Goal: Information Seeking & Learning: Learn about a topic

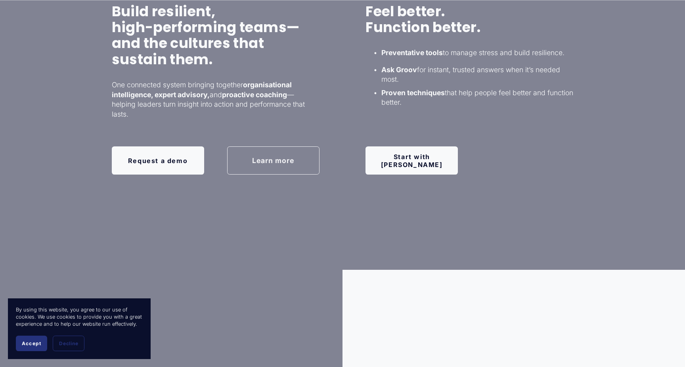
scroll to position [619, 0]
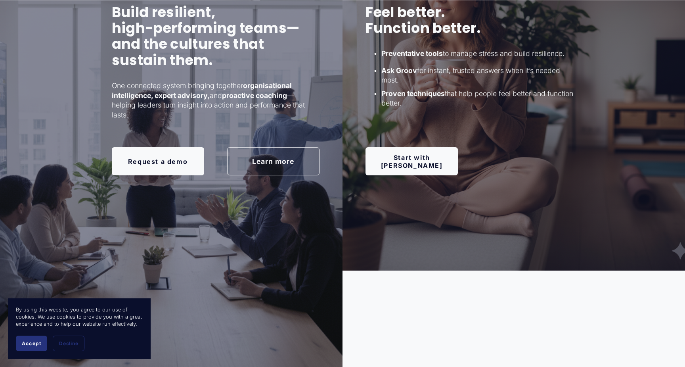
click at [414, 166] on link "Start with Groov" at bounding box center [412, 161] width 92 height 28
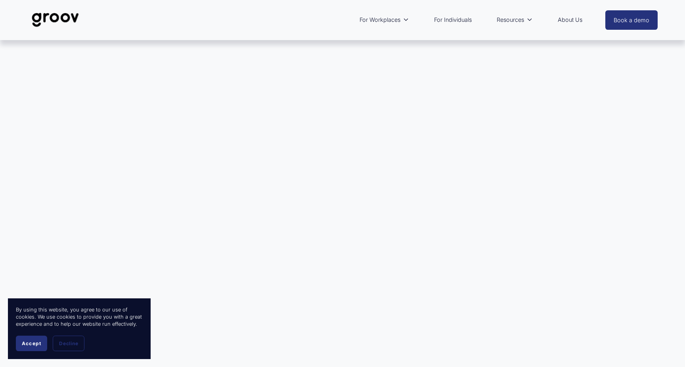
click at [41, 344] on button "Accept" at bounding box center [31, 342] width 31 height 15
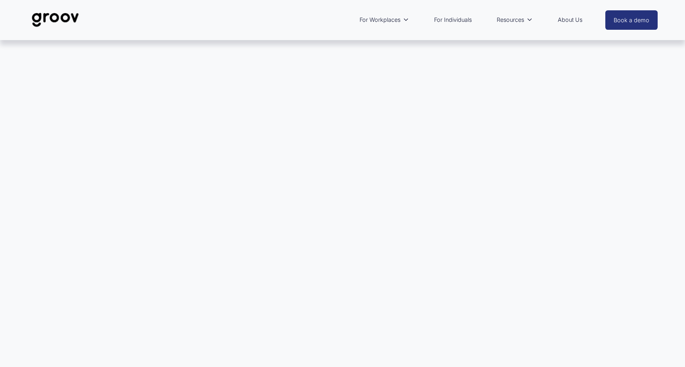
click at [454, 19] on link "For Individuals" at bounding box center [453, 20] width 46 height 18
click at [569, 21] on link "About Us" at bounding box center [570, 20] width 33 height 18
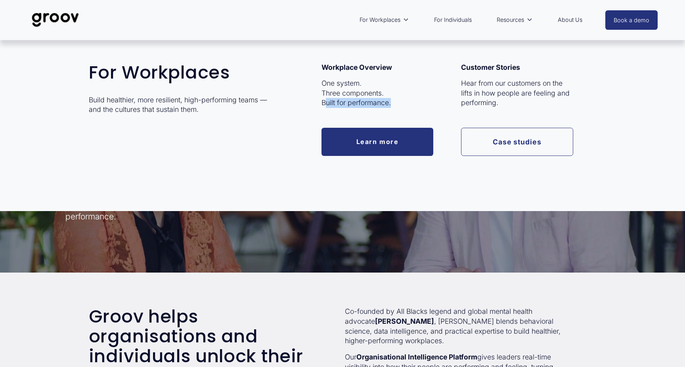
drag, startPoint x: 324, startPoint y: 102, endPoint x: 403, endPoint y: 102, distance: 79.3
click at [403, 102] on p "One system. Three components. Built for performance." at bounding box center [378, 93] width 112 height 29
click at [517, 143] on link "Case studies" at bounding box center [517, 142] width 112 height 28
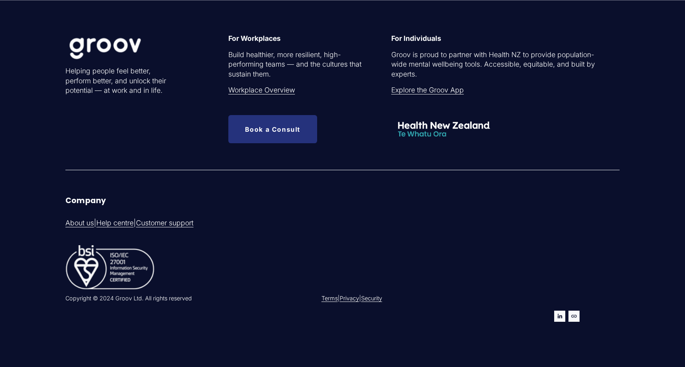
scroll to position [1071, 0]
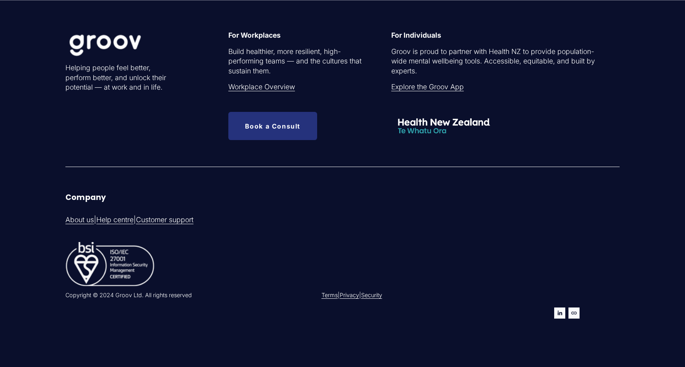
click at [279, 126] on link "Book a Consult" at bounding box center [272, 126] width 89 height 28
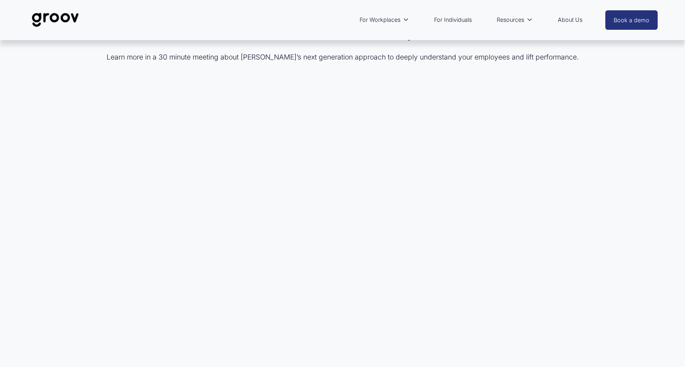
scroll to position [20, 0]
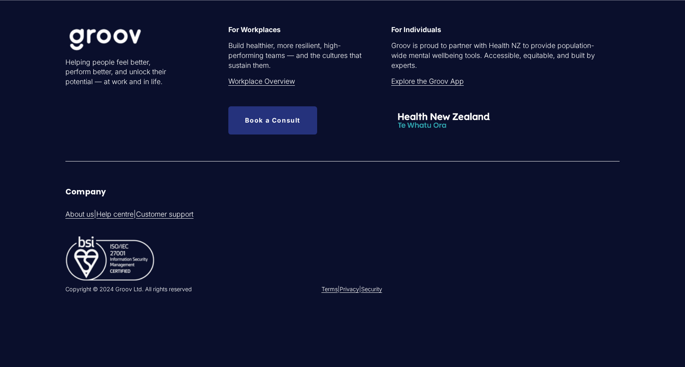
scroll to position [2011, 0]
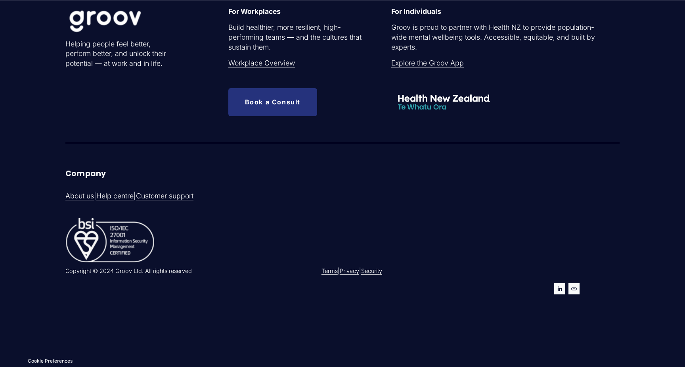
click at [427, 67] on link "Explore the Groov App" at bounding box center [427, 63] width 73 height 10
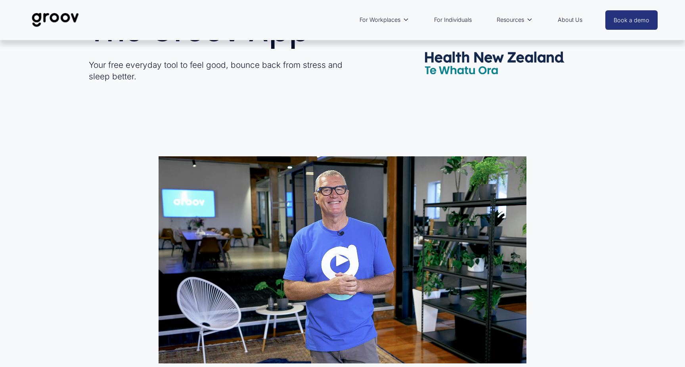
scroll to position [233, 0]
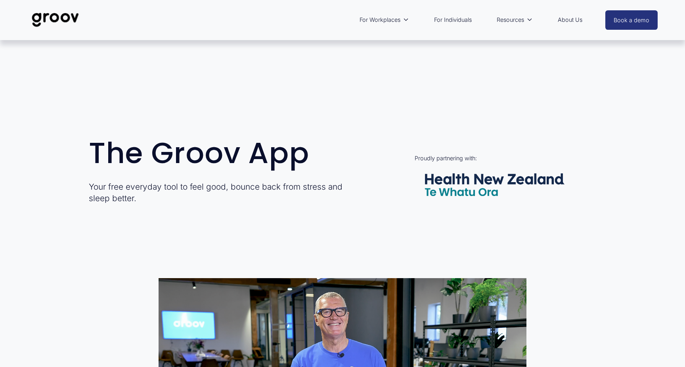
click at [451, 19] on link "For Individuals" at bounding box center [453, 20] width 46 height 18
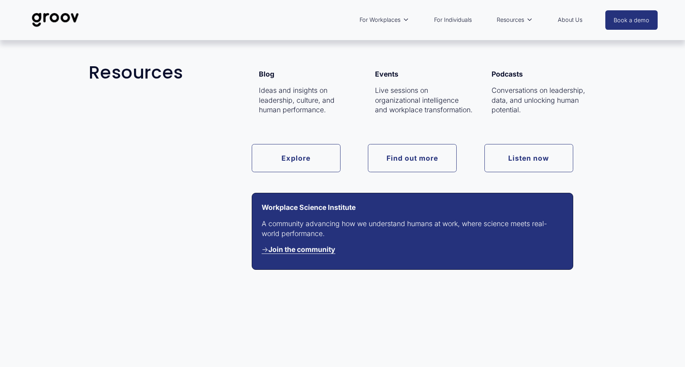
click at [515, 15] on span "Resources" at bounding box center [510, 20] width 27 height 10
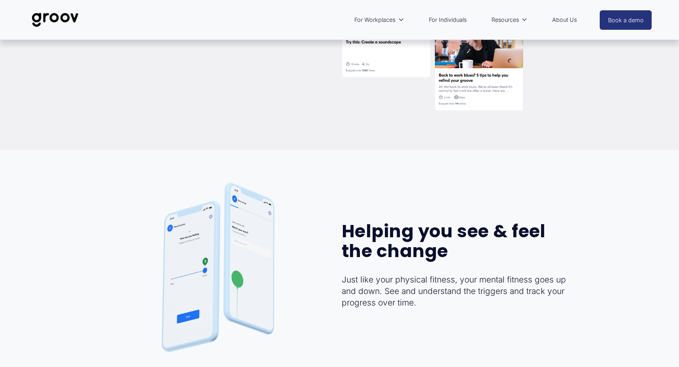
scroll to position [1618, 0]
